Goal: Find contact information: Find contact information

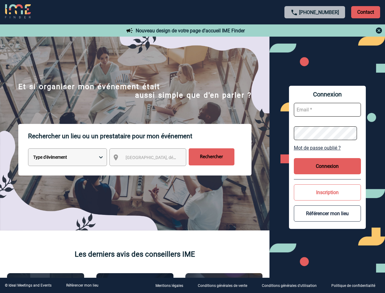
click at [193, 146] on p "Rechercher un lieu ou un prestataire pour mon événement" at bounding box center [140, 136] width 224 height 24
click at [366, 12] on p "Contact" at bounding box center [366, 12] width 29 height 12
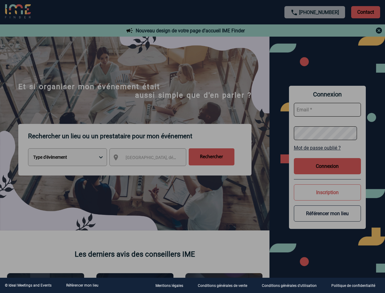
click at [315, 31] on body "[PHONE_NUMBER] Contact Contact Nouveau design de votre page d'accueil IME Finde…" at bounding box center [192, 146] width 385 height 293
click at [153, 158] on div at bounding box center [192, 146] width 385 height 293
click at [328, 148] on div at bounding box center [192, 146] width 385 height 293
click at [328, 166] on div at bounding box center [192, 146] width 385 height 293
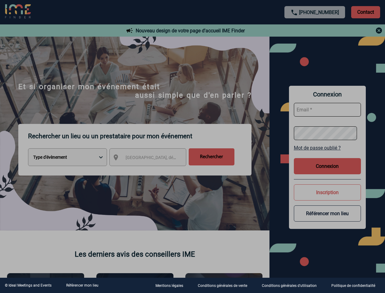
click at [328, 192] on div at bounding box center [192, 146] width 385 height 293
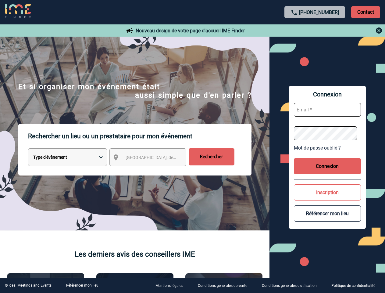
click at [328, 213] on button "Référencer mon lieu" at bounding box center [327, 213] width 67 height 16
click at [82, 285] on link "Référencer mon lieu" at bounding box center [82, 285] width 32 height 4
